Goal: Find specific page/section: Find specific page/section

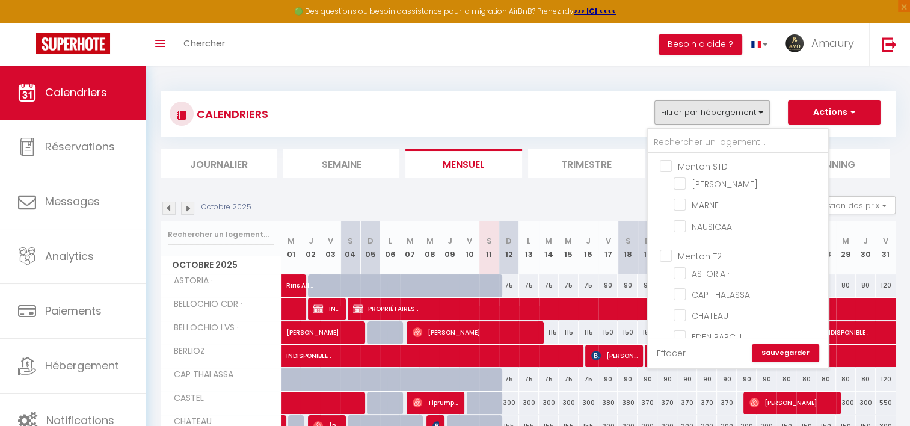
click at [662, 354] on link "Effacer" at bounding box center [671, 352] width 29 height 13
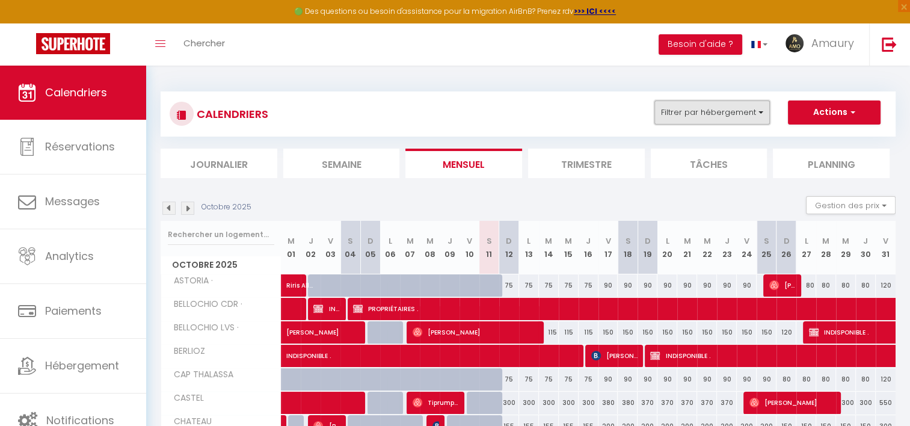
click at [697, 120] on button "Filtrer par hébergement" at bounding box center [711, 112] width 115 height 24
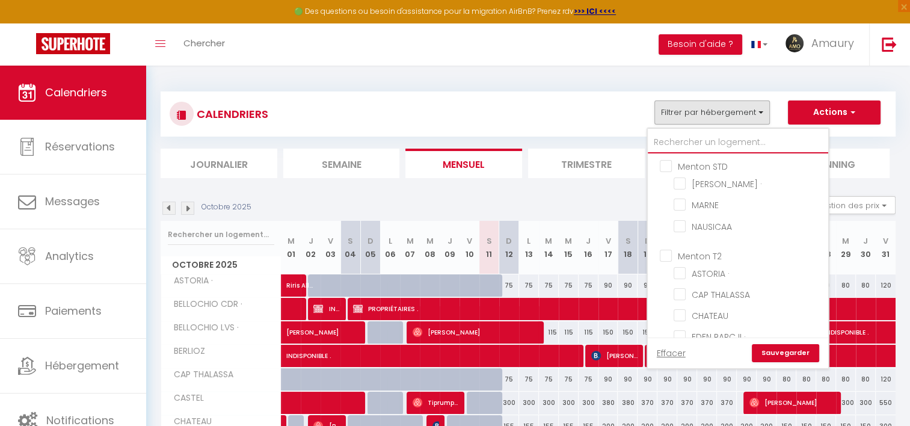
click at [700, 139] on input "text" at bounding box center [738, 143] width 180 height 22
type input "9"
checkbox input "false"
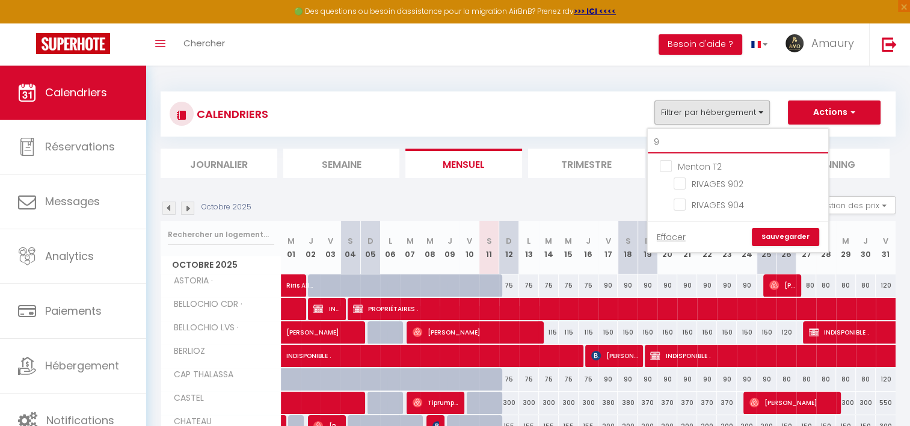
type input "90"
checkbox input "false"
type input "90"
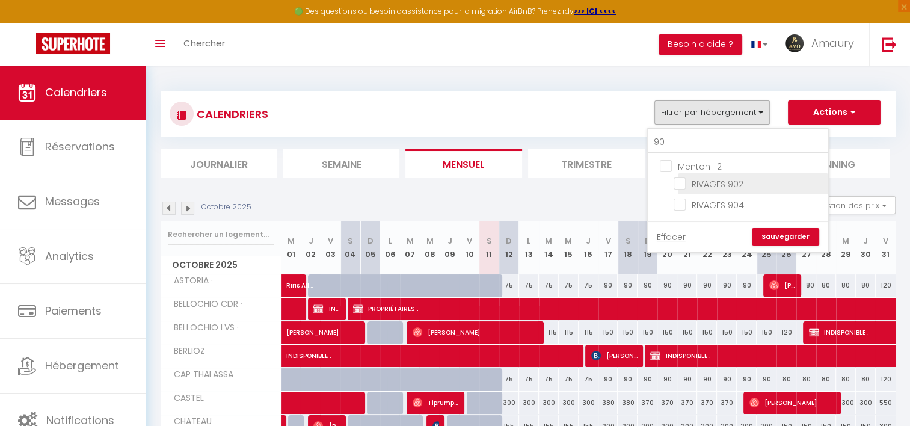
click at [701, 183] on input "RIVAGES 902" at bounding box center [748, 183] width 150 height 12
checkbox input "true"
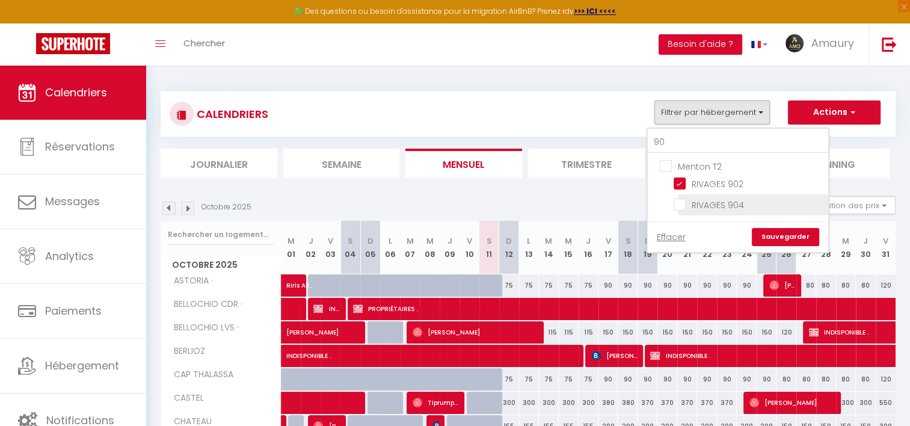
click at [702, 196] on li "RIVAGES 904" at bounding box center [753, 204] width 150 height 21
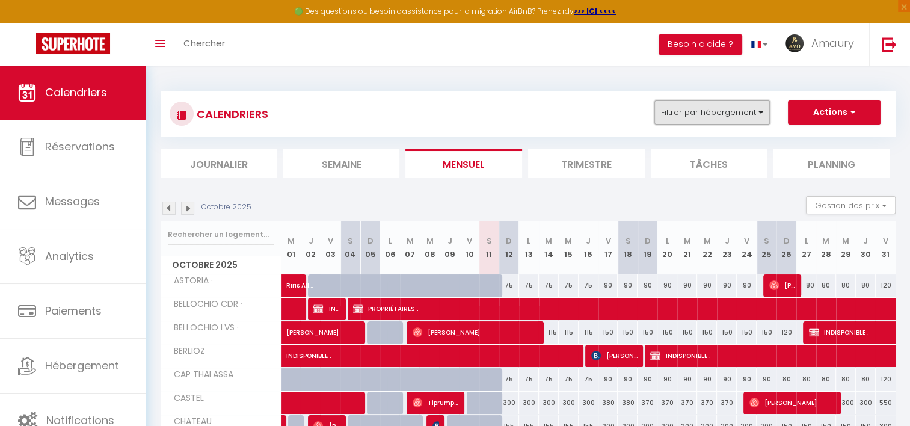
click at [711, 107] on button "Filtrer par hébergement" at bounding box center [711, 112] width 115 height 24
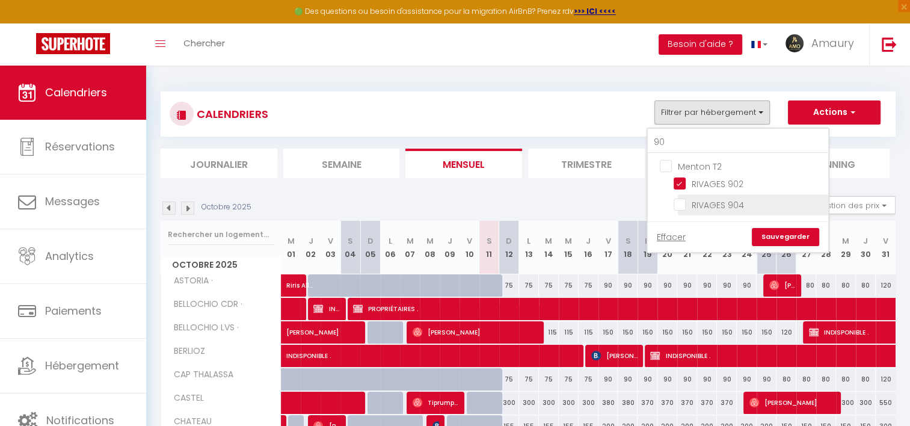
click at [704, 202] on input "RIVAGES 904" at bounding box center [748, 204] width 150 height 12
checkbox input "true"
click at [771, 231] on link "Sauvegarder" at bounding box center [785, 237] width 67 height 18
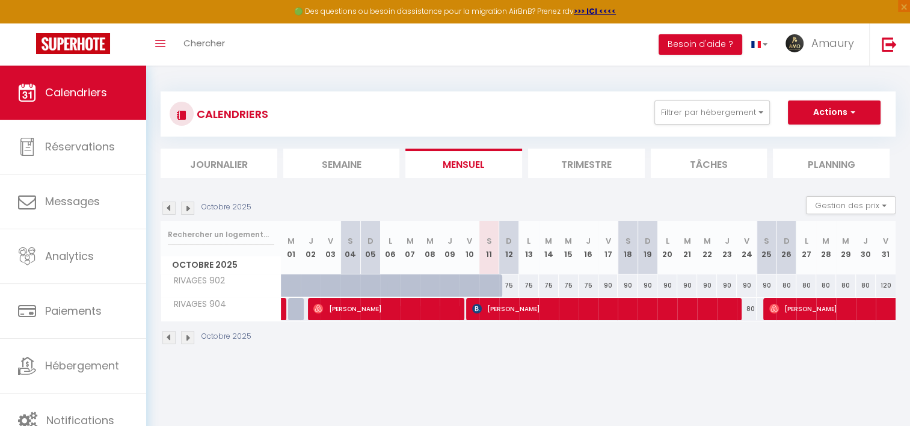
click at [166, 206] on img at bounding box center [168, 207] width 13 height 13
